Goal: Transaction & Acquisition: Purchase product/service

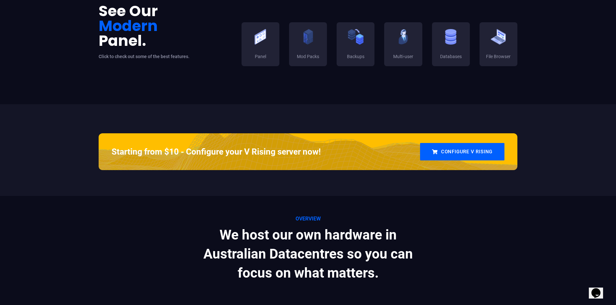
scroll to position [323, 0]
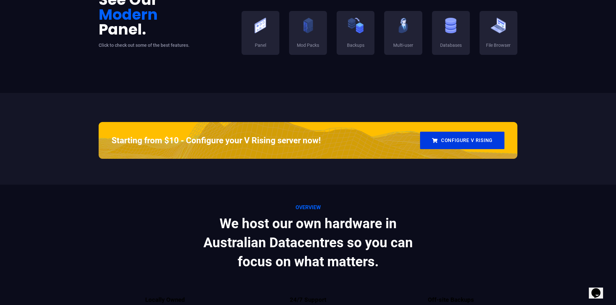
click at [450, 142] on link "Configure V Rising" at bounding box center [462, 140] width 84 height 17
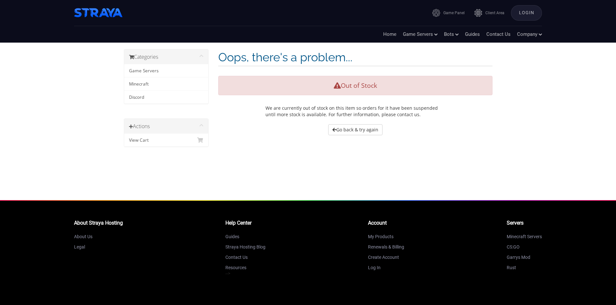
click at [365, 136] on div "Categories Game Servers Minecraft Discord" at bounding box center [308, 105] width 378 height 112
click at [364, 132] on link "Go back & try again" at bounding box center [355, 129] width 54 height 11
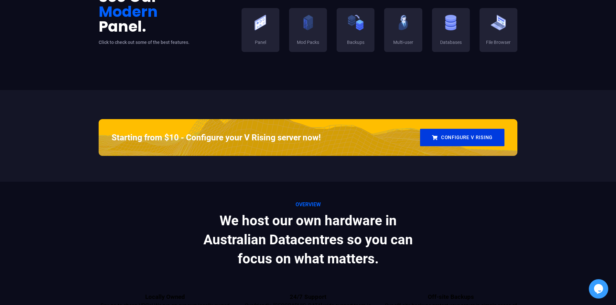
click at [496, 132] on link "Configure V Rising" at bounding box center [462, 137] width 84 height 17
click at [486, 136] on link "Configure V Rising" at bounding box center [462, 137] width 84 height 17
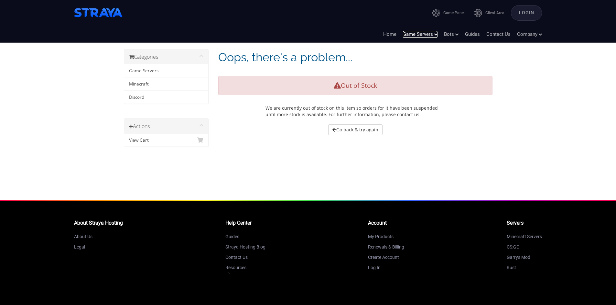
click at [432, 35] on link "Game Servers" at bounding box center [420, 34] width 35 height 7
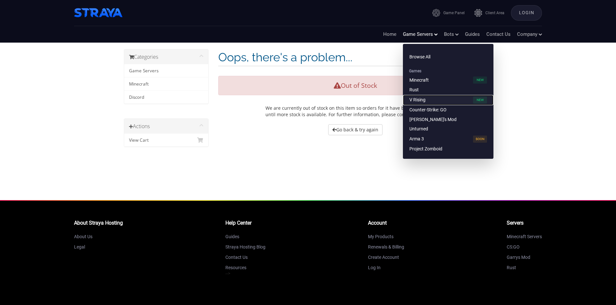
click at [421, 97] on link "V Rising" at bounding box center [448, 100] width 90 height 10
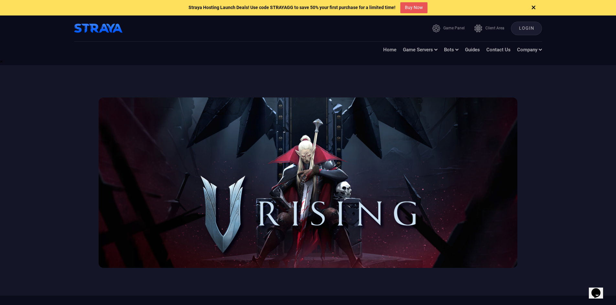
click at [438, 50] on div "Home Game Servers Browse All Games Minecraft Rust V Rising Counter-Strike: GO G…" at bounding box center [462, 50] width 159 height 7
